Goal: Information Seeking & Learning: Learn about a topic

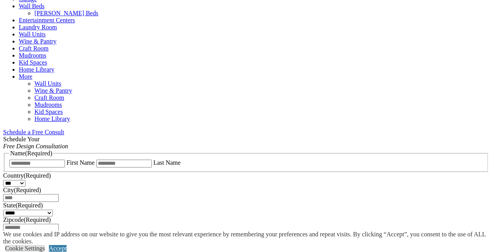
scroll to position [399, 0]
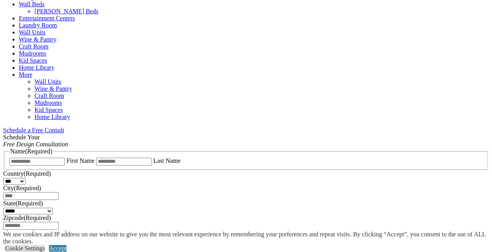
click at [67, 245] on link "Accept" at bounding box center [58, 248] width 18 height 7
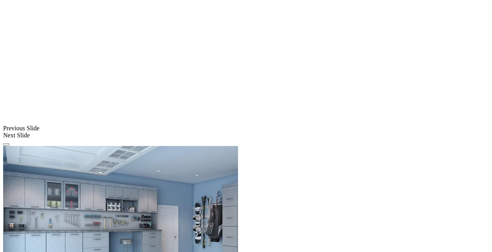
scroll to position [595, 0]
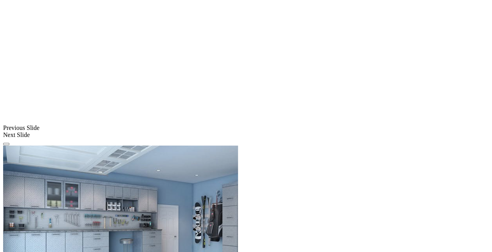
scroll to position [815, 0]
